Goal: Task Accomplishment & Management: Use online tool/utility

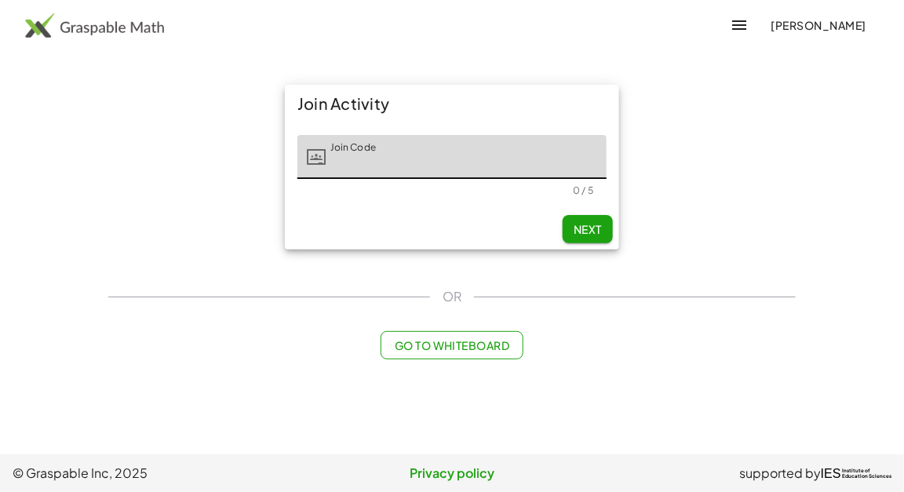
click at [518, 169] on input "Join Code" at bounding box center [466, 157] width 281 height 44
click at [74, 26] on img at bounding box center [94, 25] width 139 height 25
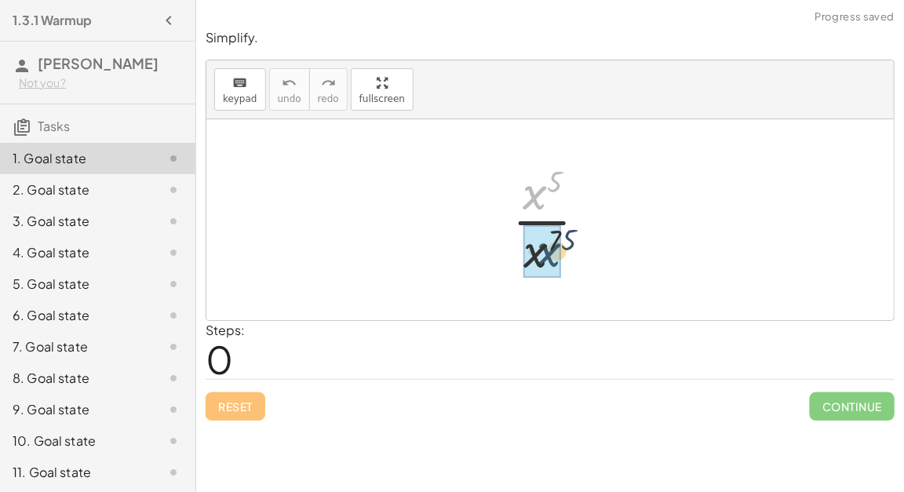
drag, startPoint x: 533, startPoint y: 204, endPoint x: 531, endPoint y: 266, distance: 62.0
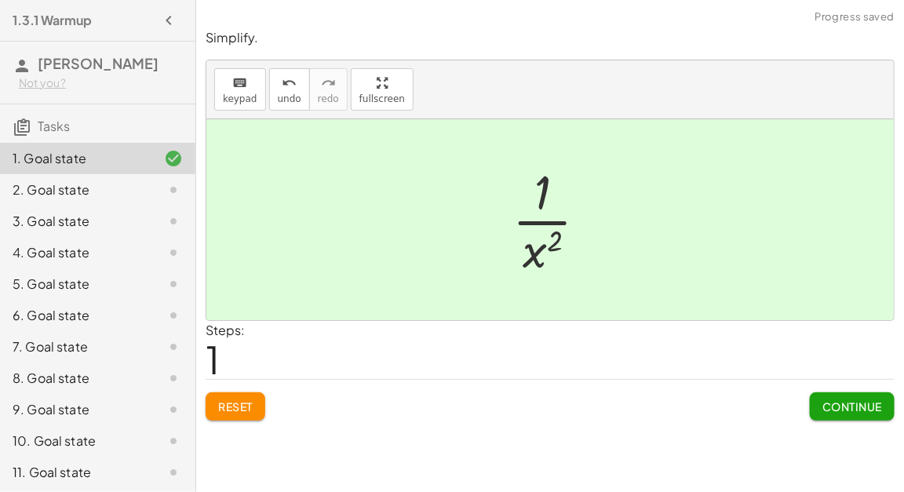
click at [825, 403] on span "Continue" at bounding box center [852, 406] width 60 height 14
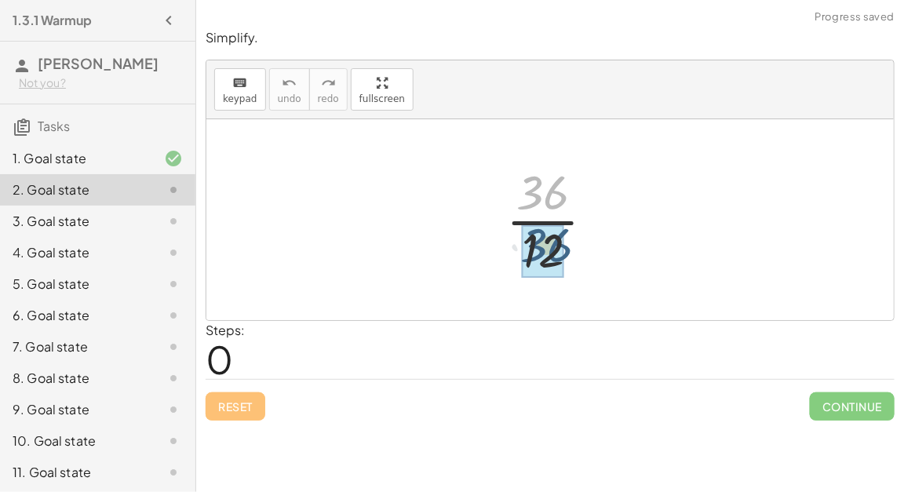
drag, startPoint x: 551, startPoint y: 202, endPoint x: 551, endPoint y: 256, distance: 54.2
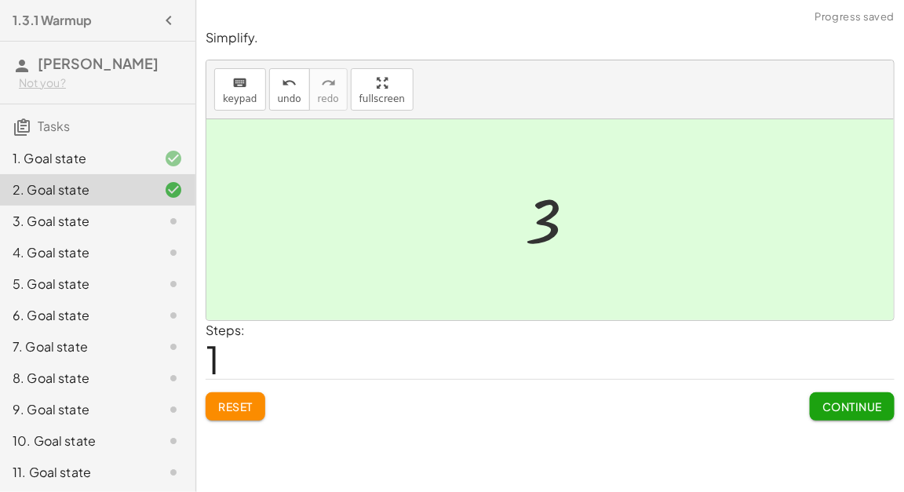
click at [839, 410] on span "Continue" at bounding box center [852, 406] width 60 height 14
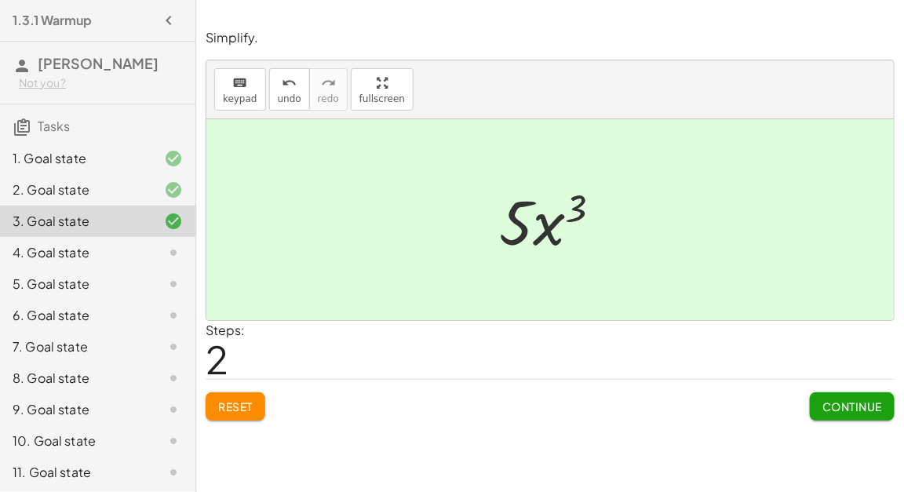
click at [239, 404] on span "Reset" at bounding box center [235, 406] width 35 height 14
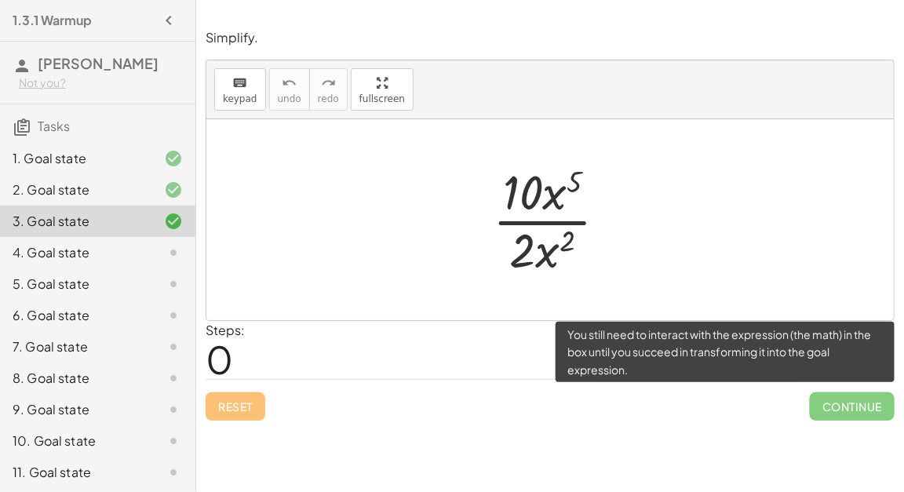
click at [166, 237] on div "4. Goal state" at bounding box center [97, 252] width 195 height 31
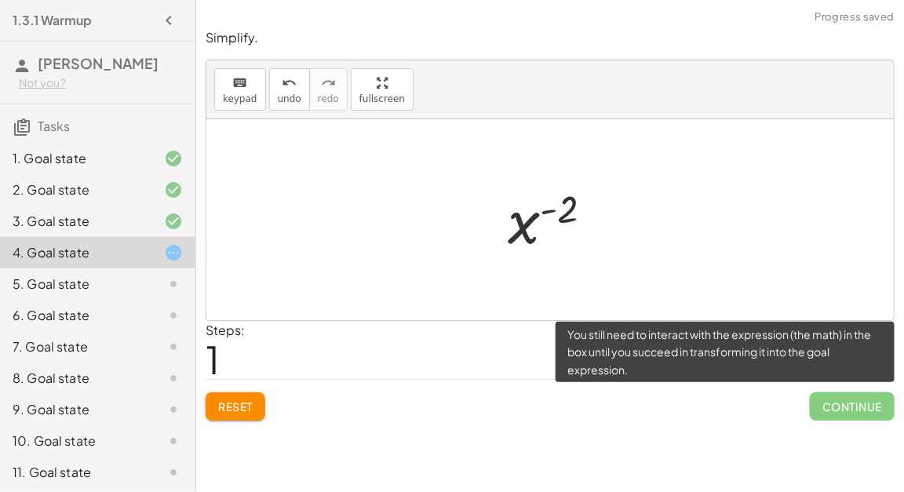
click at [247, 401] on span "Reset" at bounding box center [235, 406] width 35 height 14
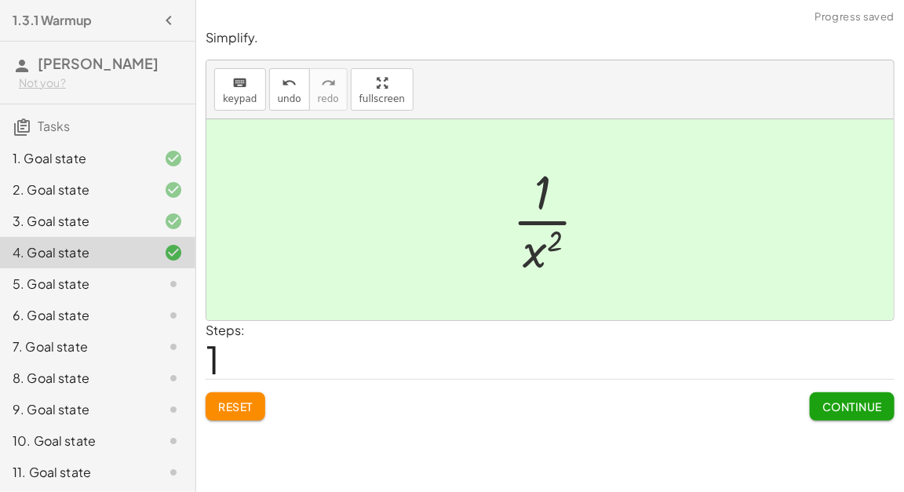
click at [850, 417] on button "Continue" at bounding box center [852, 406] width 85 height 28
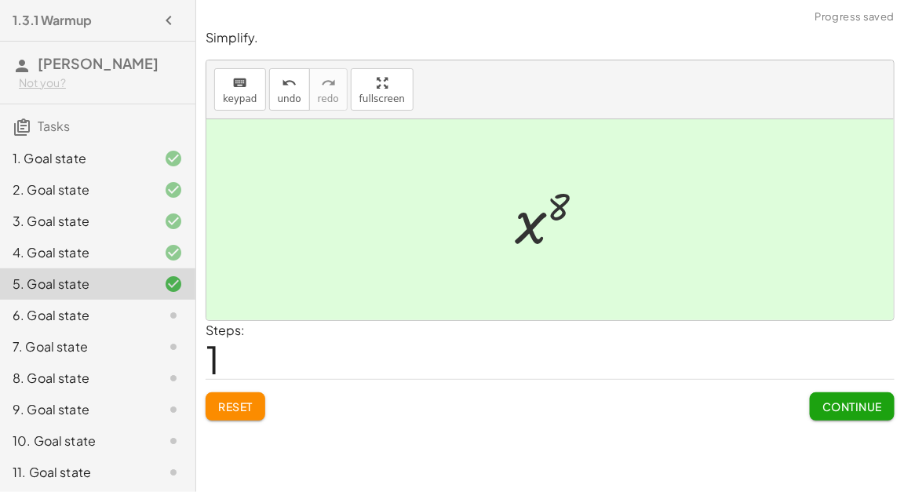
click at [844, 403] on span "Continue" at bounding box center [852, 406] width 60 height 14
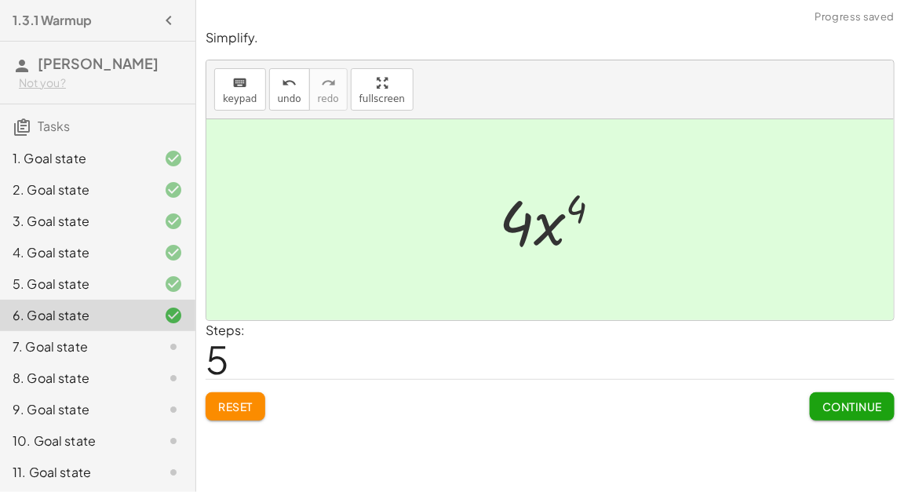
click at [838, 410] on span "Continue" at bounding box center [852, 406] width 60 height 14
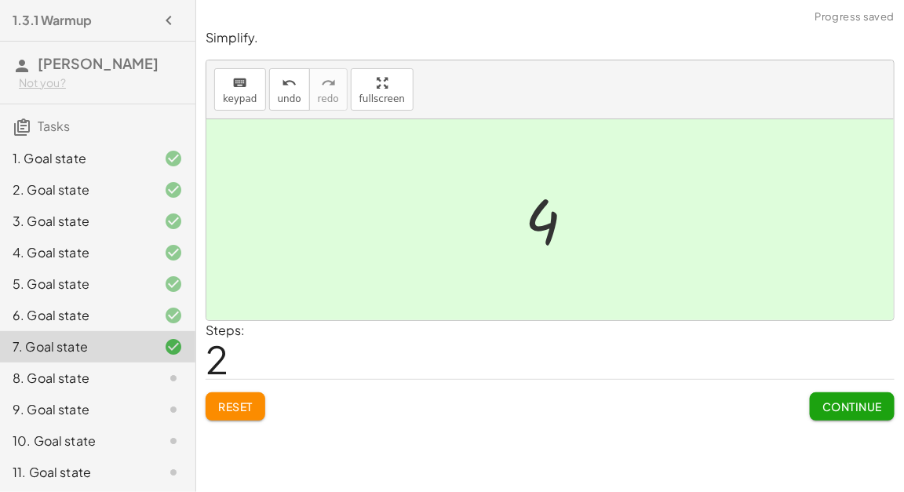
click at [837, 409] on span "Continue" at bounding box center [852, 406] width 60 height 14
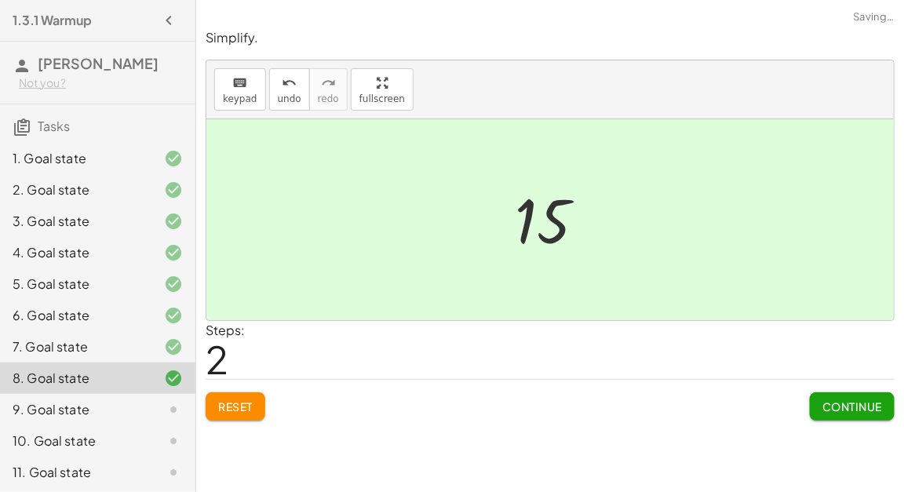
click at [834, 392] on button "Continue" at bounding box center [852, 406] width 85 height 28
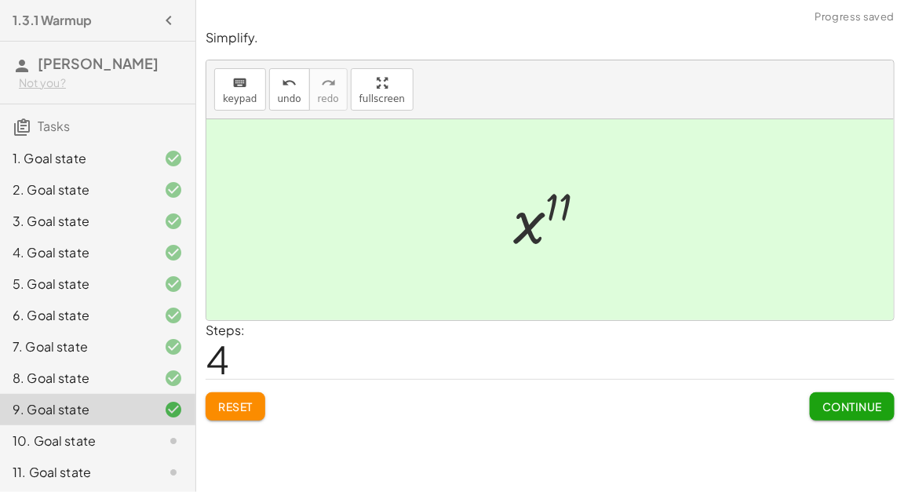
click at [831, 408] on span "Continue" at bounding box center [852, 406] width 60 height 14
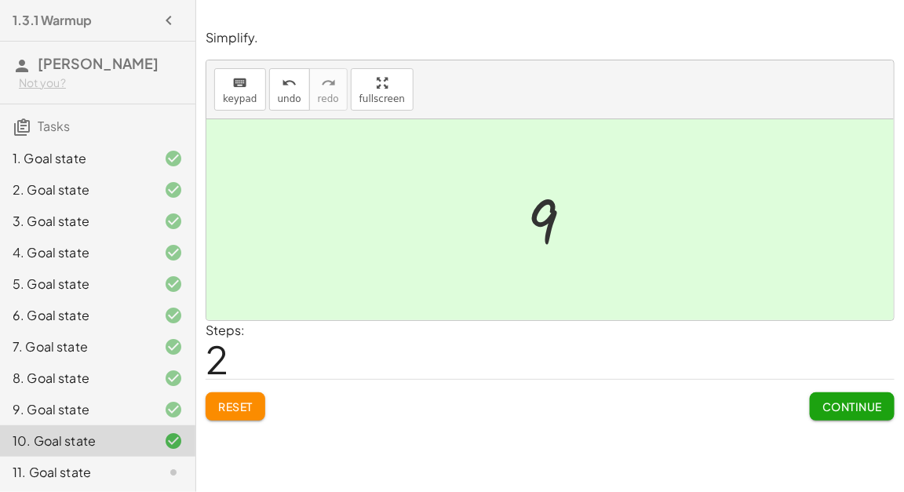
click at [126, 149] on div "1. Goal state" at bounding box center [76, 158] width 126 height 19
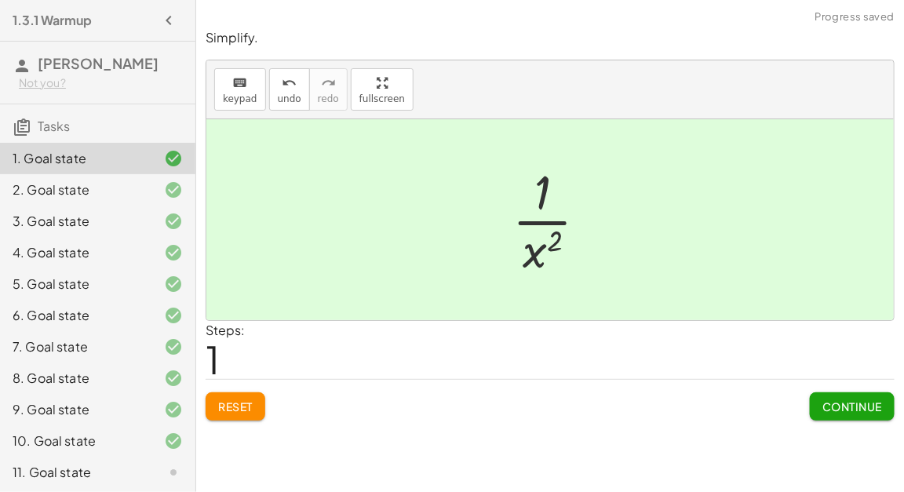
click at [229, 399] on span "Reset" at bounding box center [235, 406] width 35 height 14
click at [238, 415] on button "Reset" at bounding box center [236, 406] width 60 height 28
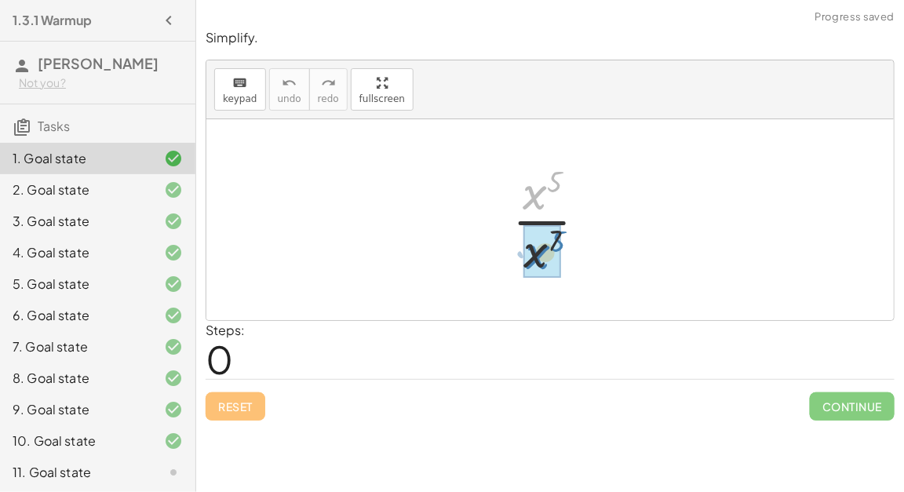
drag, startPoint x: 538, startPoint y: 195, endPoint x: 541, endPoint y: 261, distance: 65.2
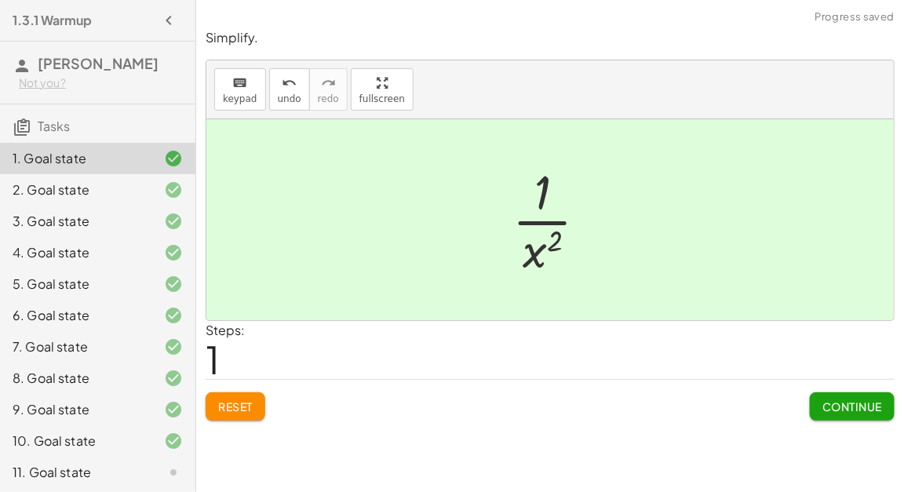
click at [122, 461] on div "11. Goal state" at bounding box center [97, 472] width 195 height 31
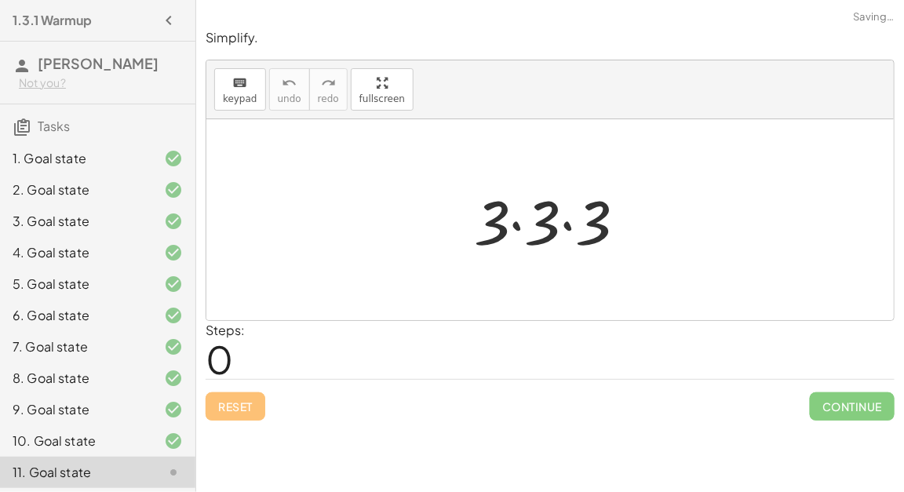
click at [519, 211] on div at bounding box center [556, 220] width 181 height 81
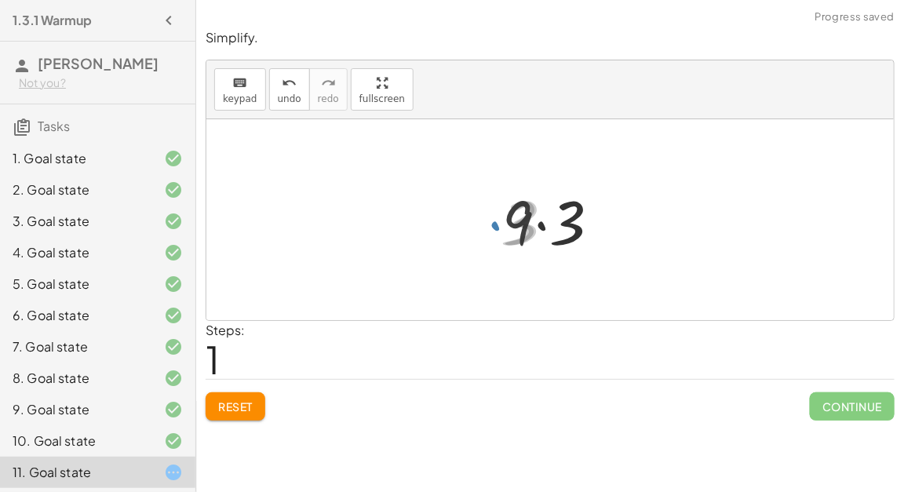
click at [555, 218] on div at bounding box center [556, 220] width 125 height 81
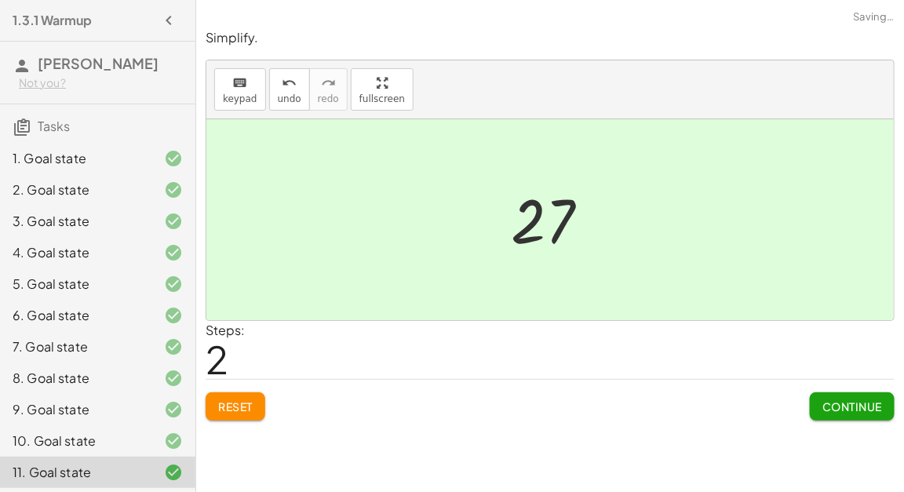
click at [877, 410] on span "Continue" at bounding box center [852, 406] width 60 height 14
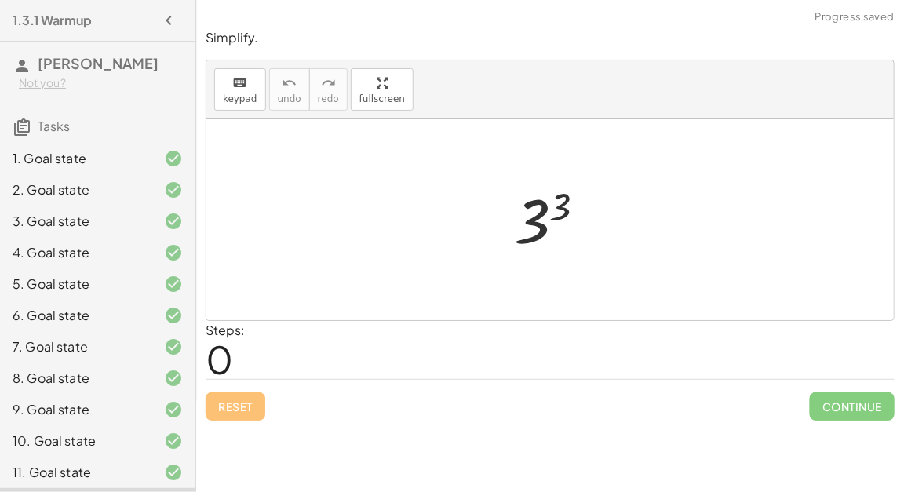
click at [549, 200] on div at bounding box center [556, 220] width 100 height 78
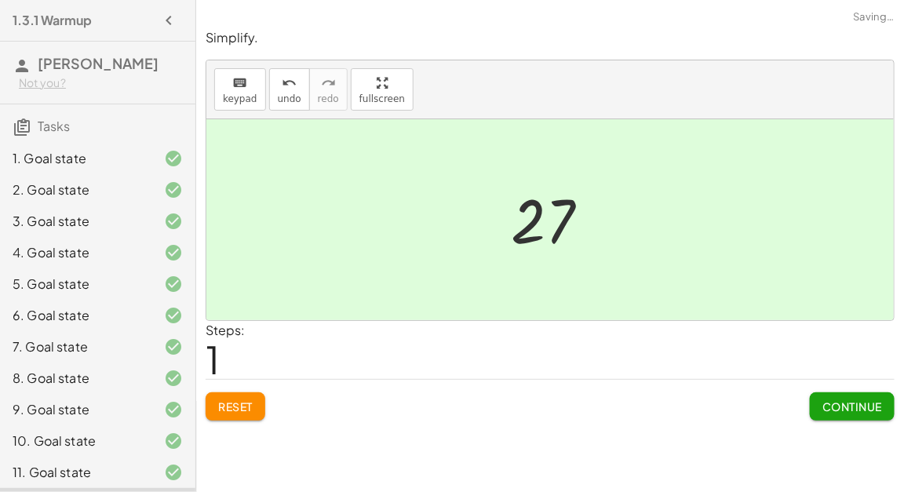
click at [829, 400] on span "Continue" at bounding box center [852, 406] width 60 height 14
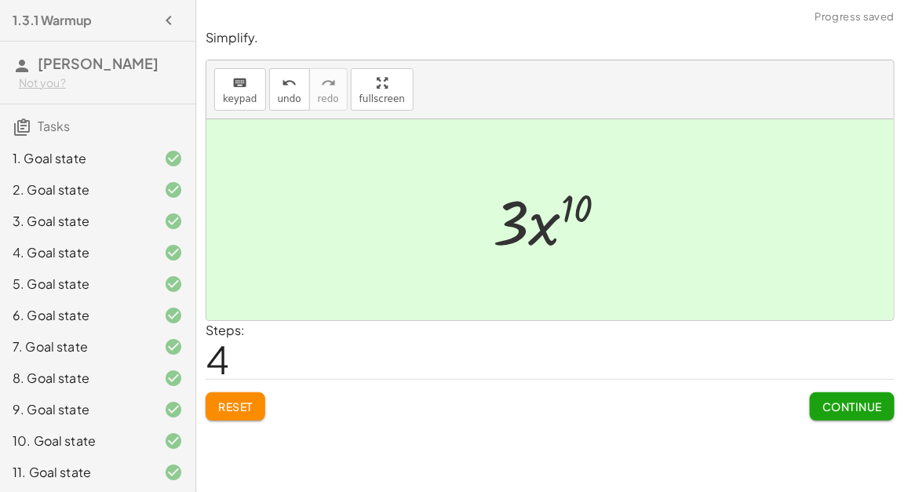
click at [852, 406] on span "Continue" at bounding box center [852, 406] width 60 height 14
click at [852, 392] on button "Continue" at bounding box center [852, 406] width 85 height 28
click at [839, 402] on span "Continue" at bounding box center [852, 406] width 60 height 14
click at [863, 392] on button "Continue" at bounding box center [852, 406] width 85 height 28
click at [859, 399] on span "Continue" at bounding box center [852, 406] width 60 height 14
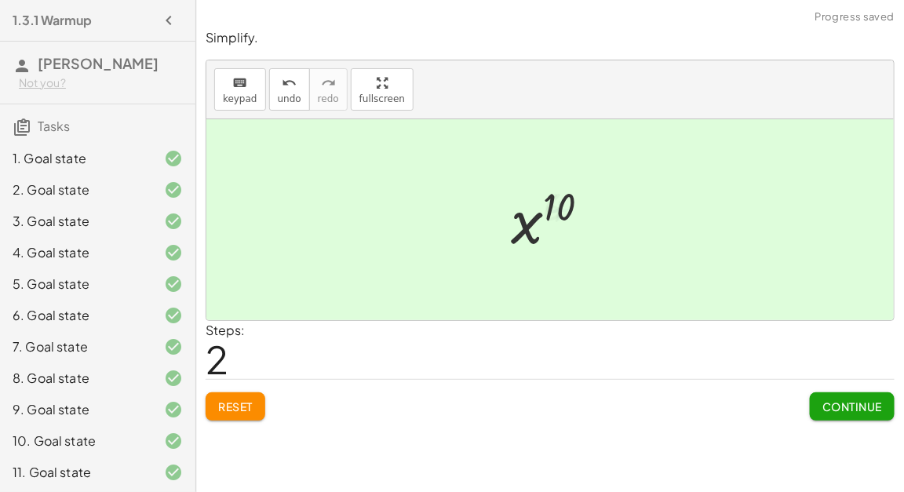
click at [860, 399] on span "Continue" at bounding box center [852, 406] width 60 height 14
click at [844, 406] on span "Continue" at bounding box center [852, 406] width 60 height 14
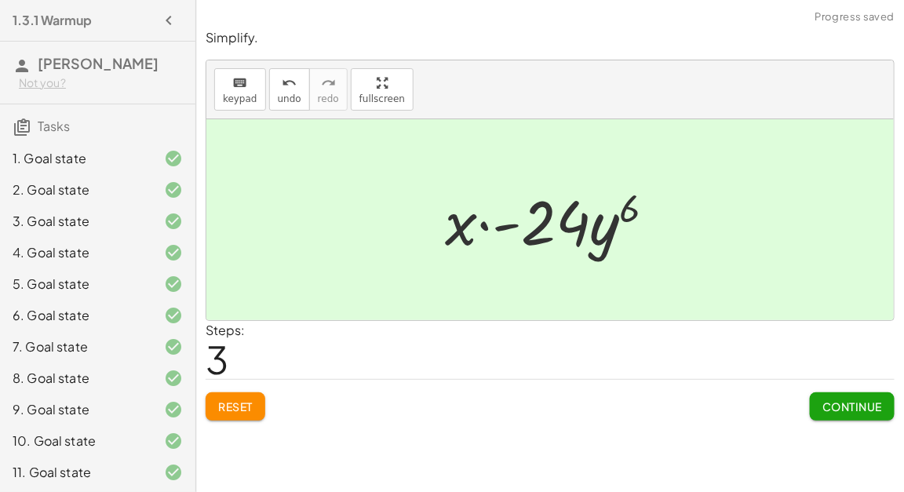
click at [832, 401] on span "Continue" at bounding box center [852, 406] width 60 height 14
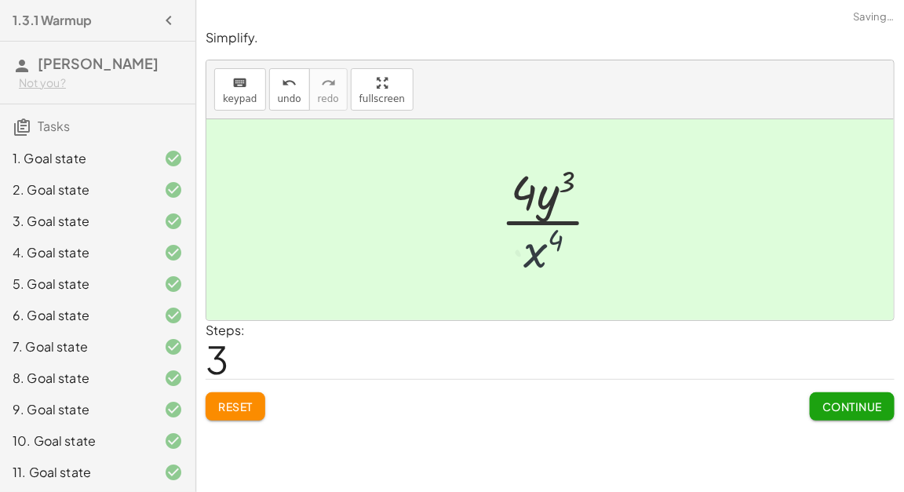
click at [841, 407] on span "Continue" at bounding box center [852, 406] width 60 height 14
